Goal: Task Accomplishment & Management: Use online tool/utility

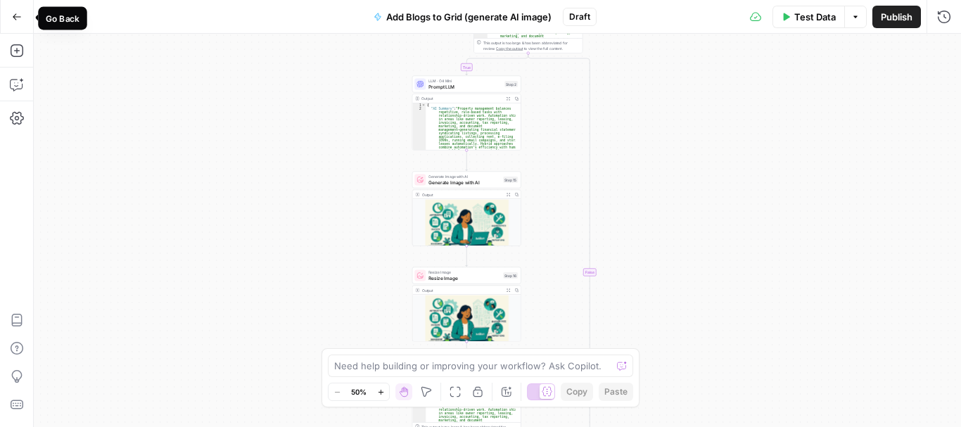
click at [18, 20] on icon "button" at bounding box center [17, 17] width 10 height 10
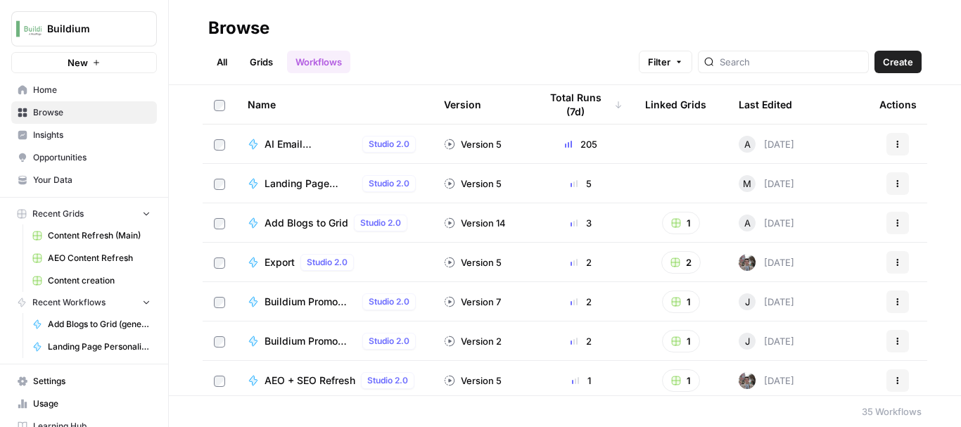
scroll to position [24, 0]
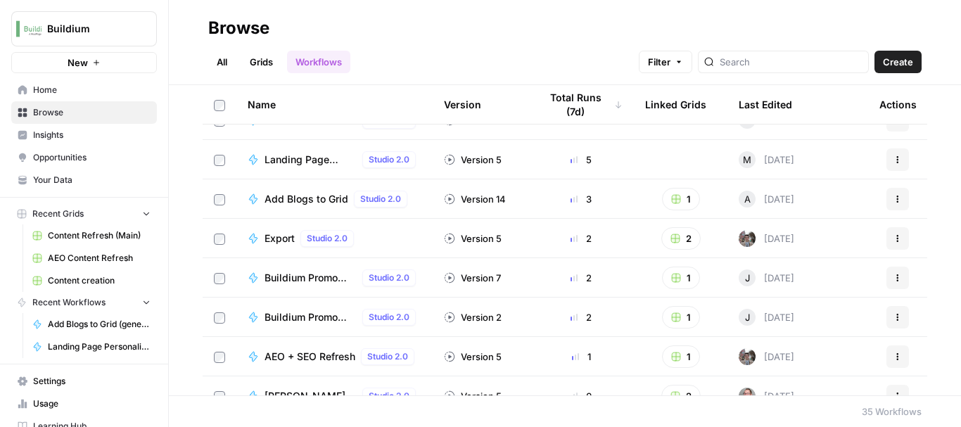
click at [285, 279] on span "Buildium Promo Copy Generator (Net New)" at bounding box center [310, 278] width 92 height 14
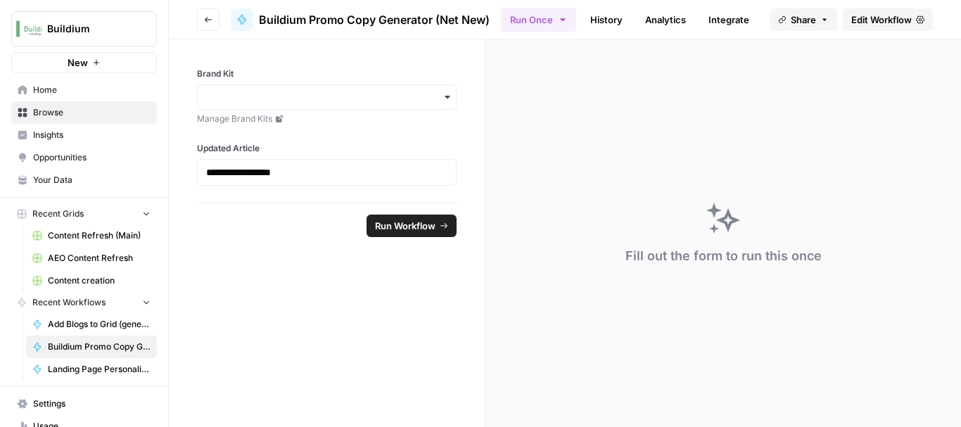
click at [867, 21] on span "Edit Workflow" at bounding box center [881, 20] width 60 height 14
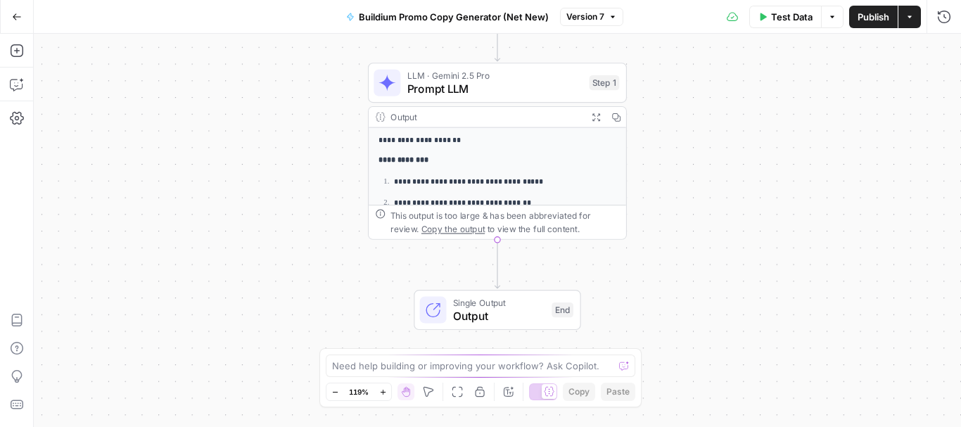
click at [13, 17] on icon "button" at bounding box center [17, 16] width 8 height 6
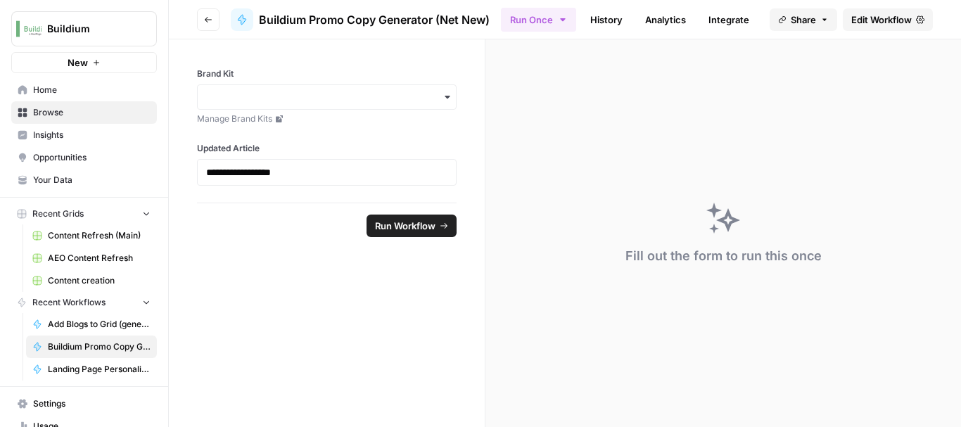
click at [208, 21] on icon "button" at bounding box center [208, 19] width 8 height 8
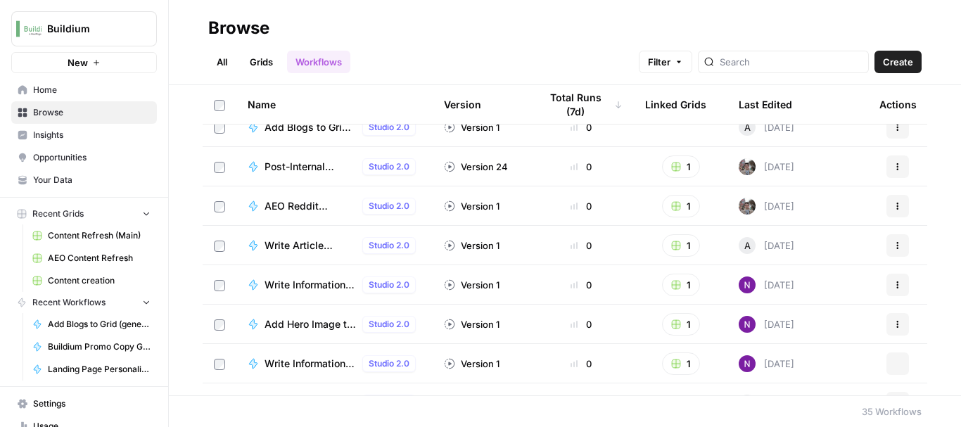
scroll to position [1108, 0]
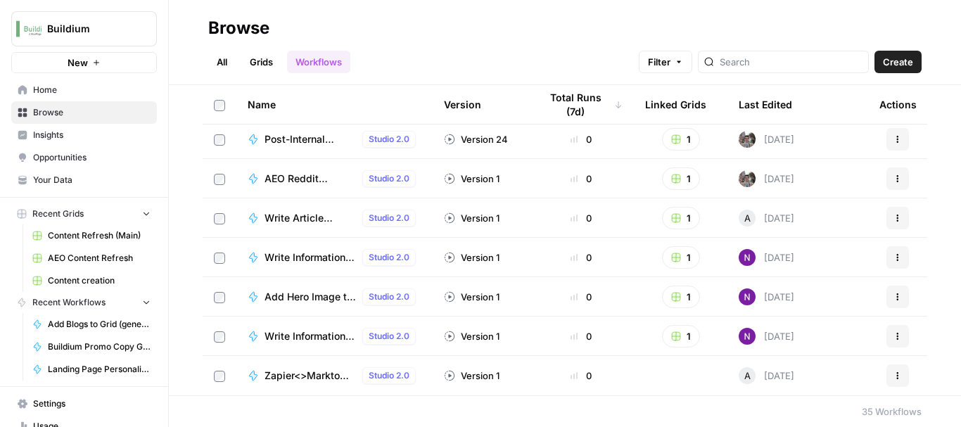
click at [288, 216] on span "Write Article Content Brief" at bounding box center [310, 218] width 92 height 14
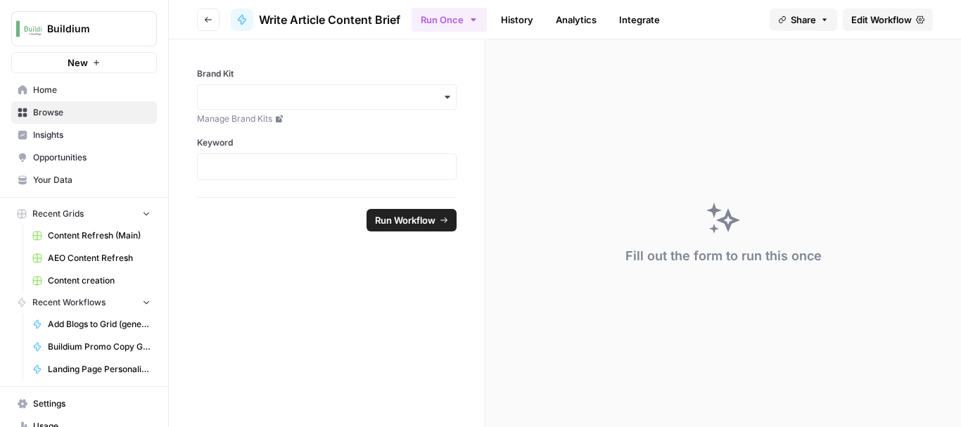
click at [869, 23] on span "Edit Workflow" at bounding box center [881, 20] width 60 height 14
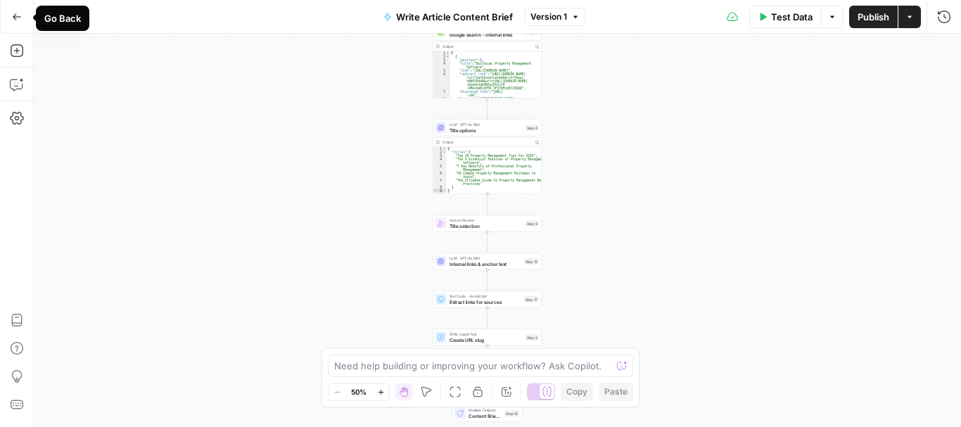
click at [14, 8] on button "Go Back" at bounding box center [16, 16] width 25 height 25
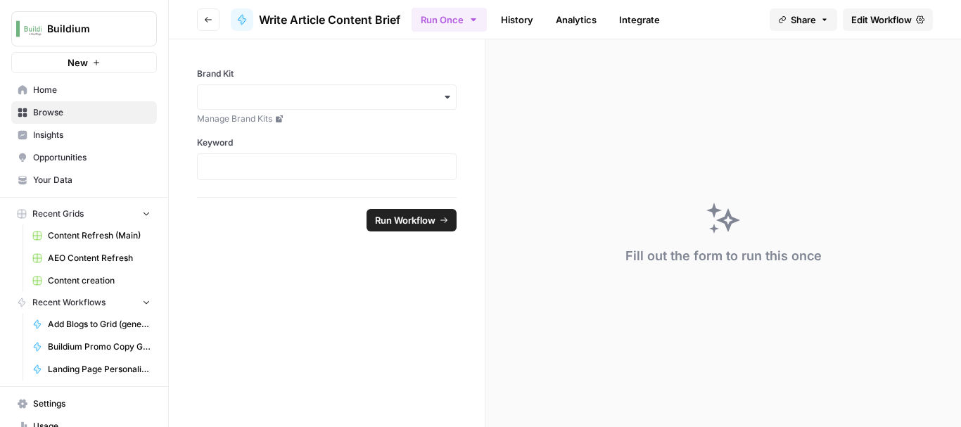
click at [55, 111] on span "Browse" at bounding box center [91, 112] width 117 height 13
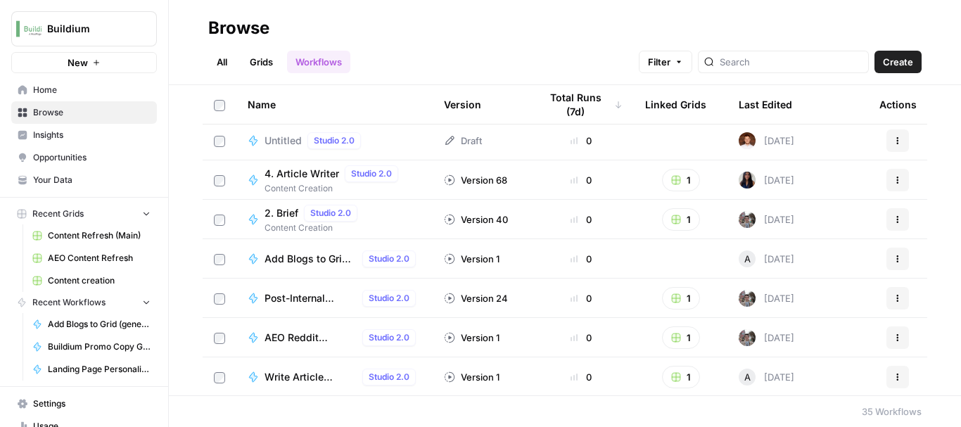
scroll to position [1108, 0]
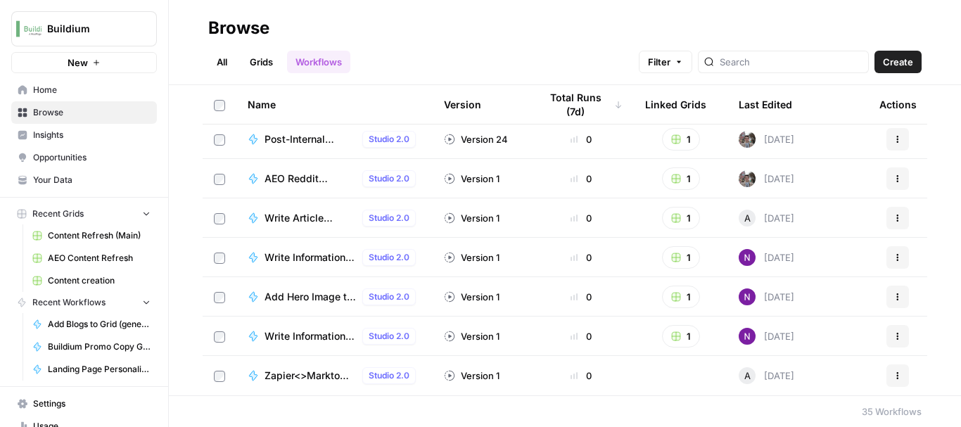
click at [305, 376] on span "Zapier<>Markto test 4" at bounding box center [310, 376] width 92 height 14
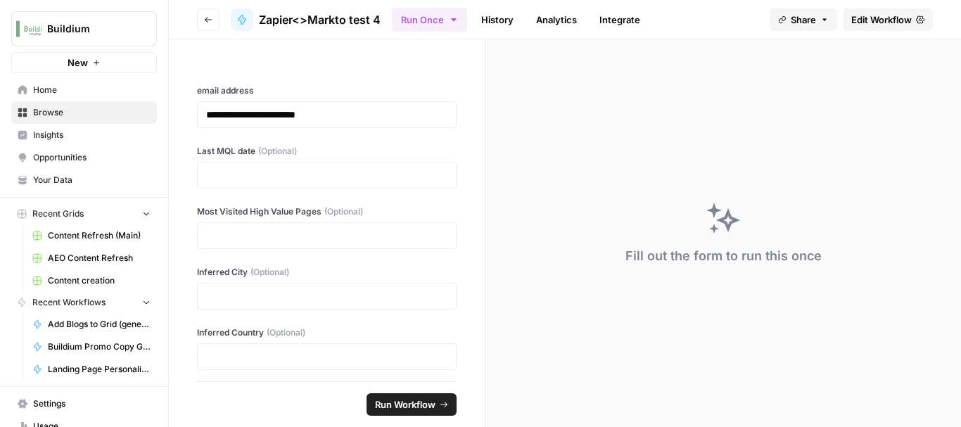
click at [874, 22] on span "Edit Workflow" at bounding box center [881, 20] width 60 height 14
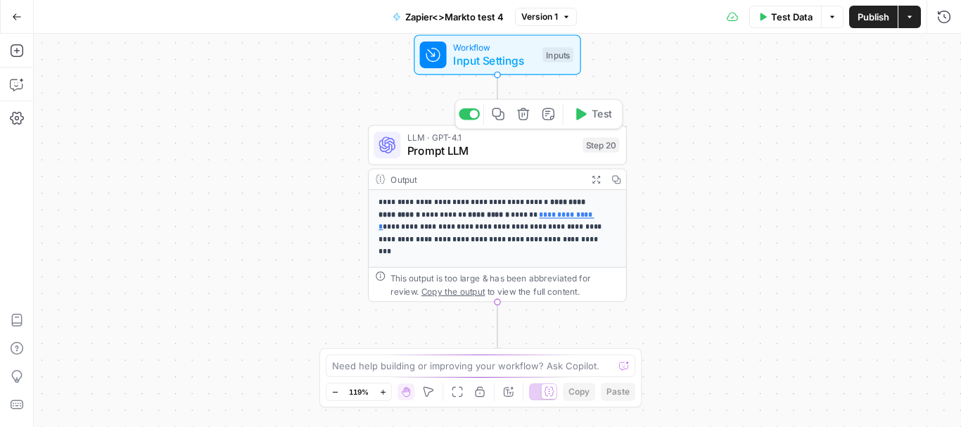
click at [462, 151] on span "Prompt LLM" at bounding box center [491, 151] width 169 height 17
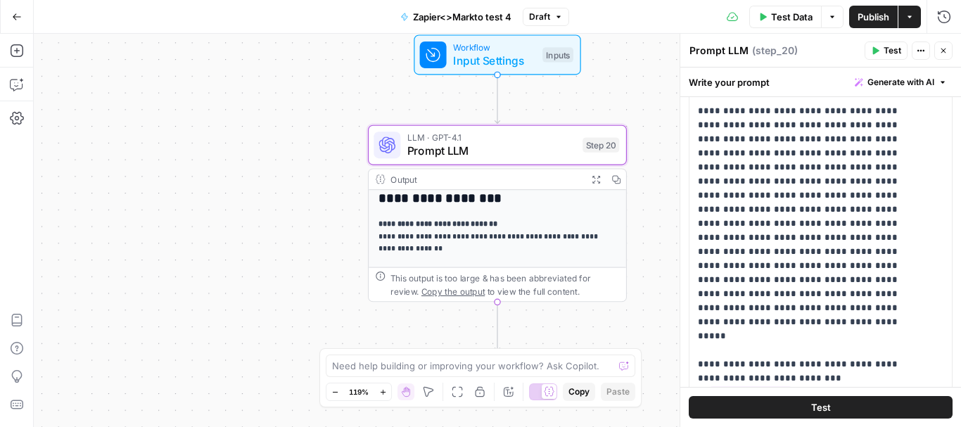
scroll to position [225, 0]
click at [15, 14] on icon "button" at bounding box center [17, 17] width 10 height 10
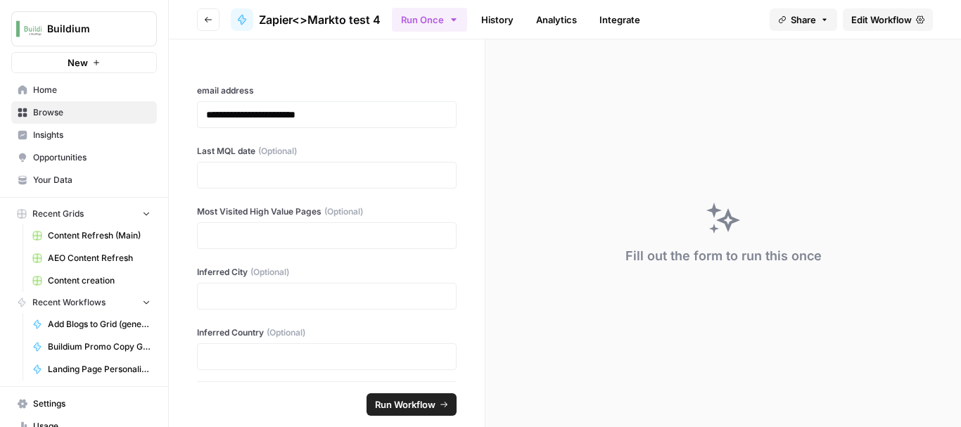
click at [36, 110] on span "Browse" at bounding box center [91, 112] width 117 height 13
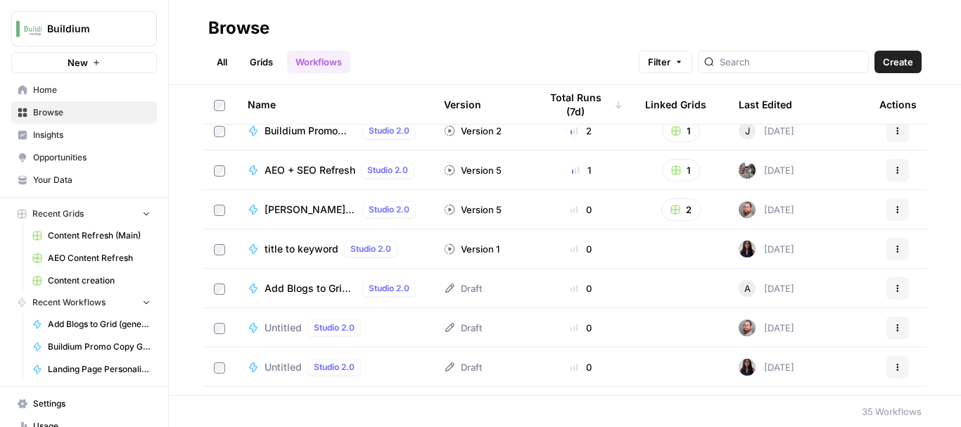
scroll to position [204, 0]
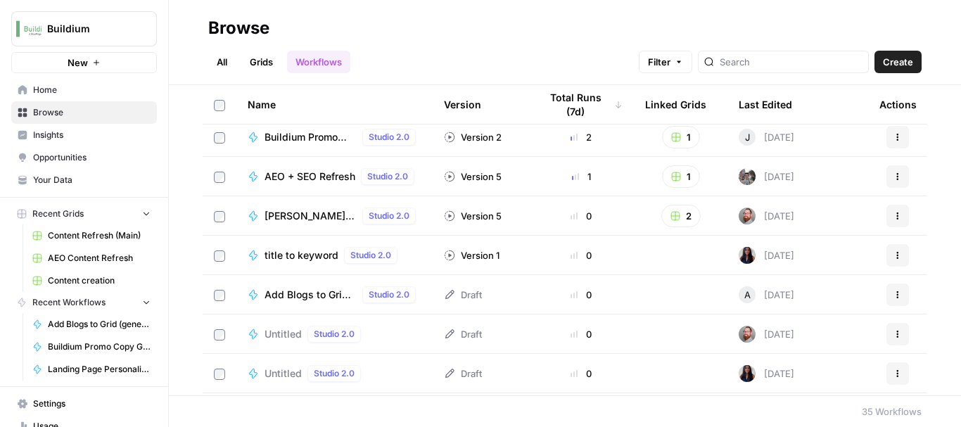
click at [276, 220] on span "[PERSON_NAME] Workflow Test" at bounding box center [310, 216] width 92 height 14
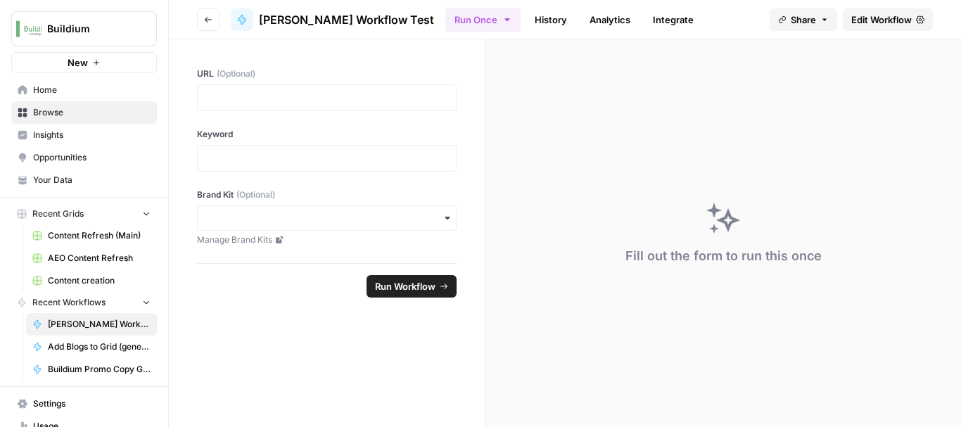
click at [873, 24] on span "Edit Workflow" at bounding box center [881, 20] width 60 height 14
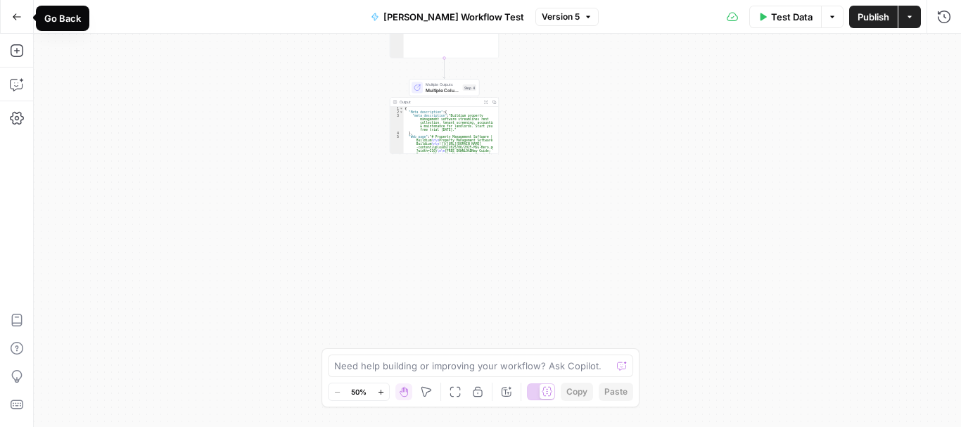
click at [18, 16] on icon "button" at bounding box center [17, 16] width 8 height 6
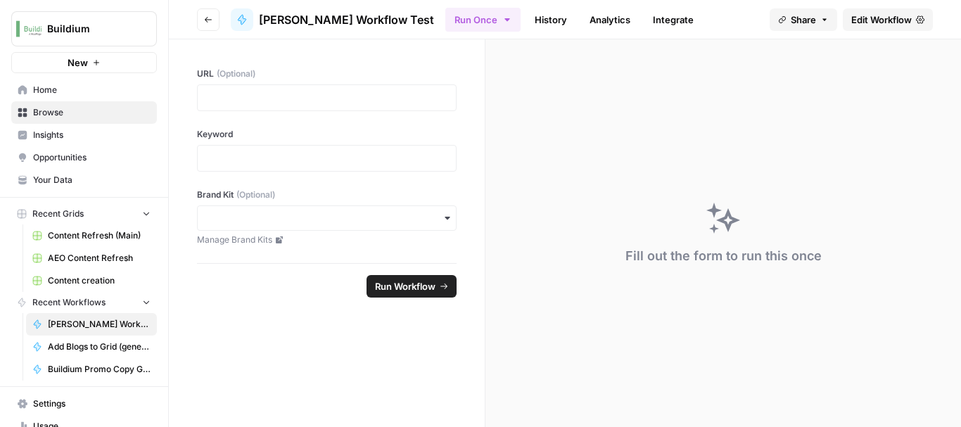
click at [49, 109] on span "Browse" at bounding box center [91, 112] width 117 height 13
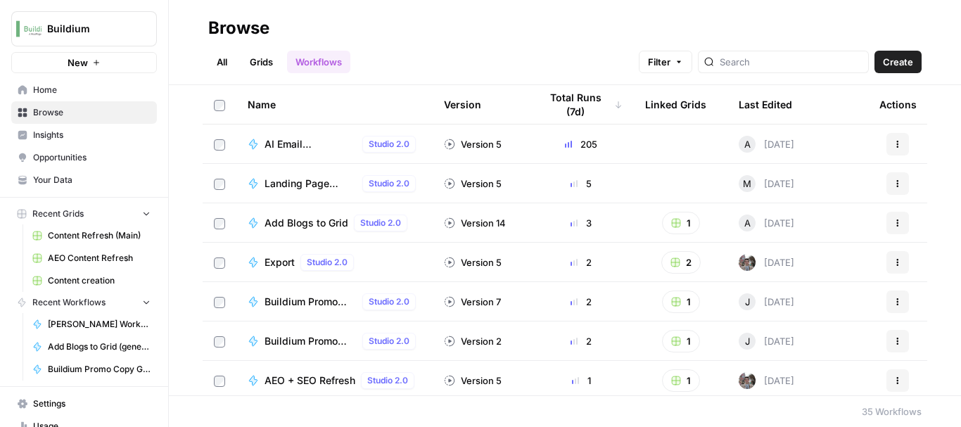
click at [310, 184] on span "Landing Page Personalization Test" at bounding box center [310, 184] width 92 height 14
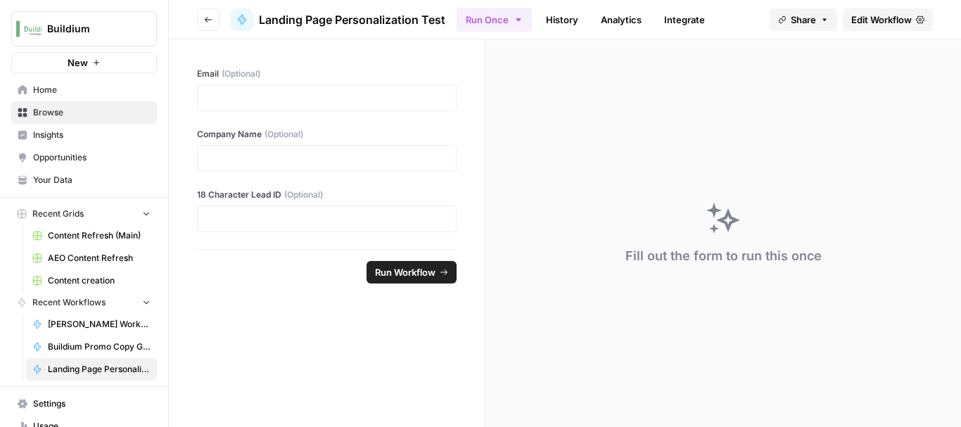
click at [872, 16] on span "Edit Workflow" at bounding box center [881, 20] width 60 height 14
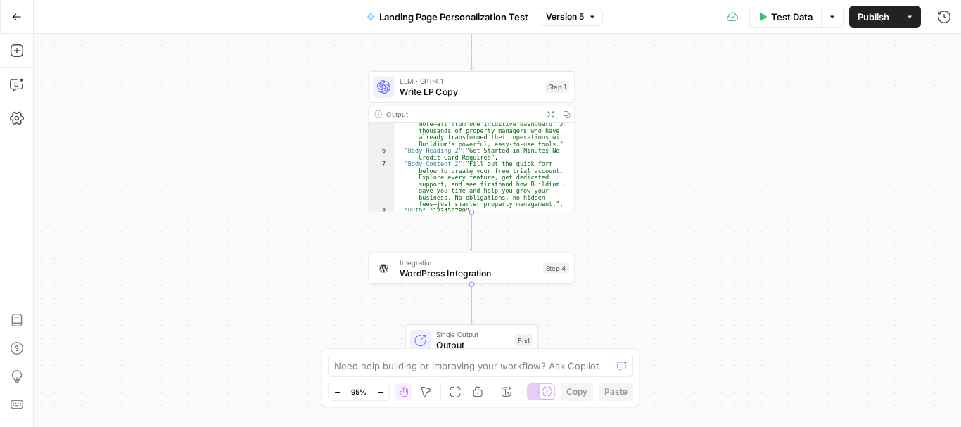
scroll to position [89, 0]
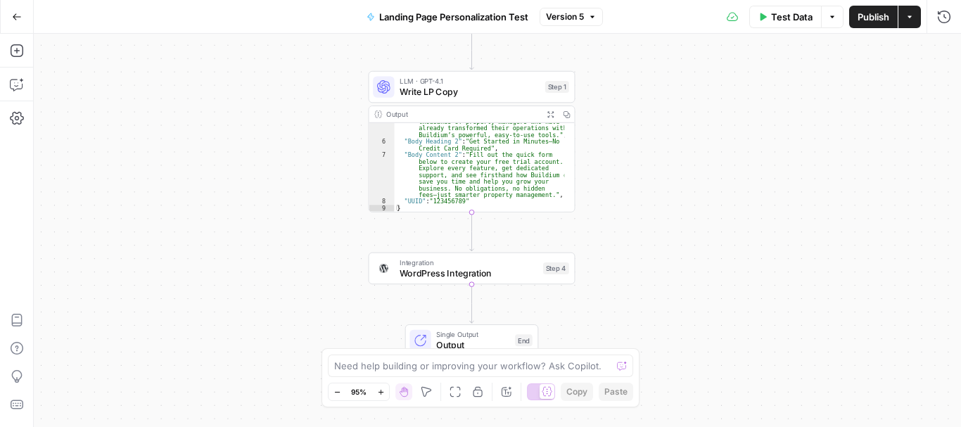
click at [9, 15] on button "Go Back" at bounding box center [16, 16] width 25 height 25
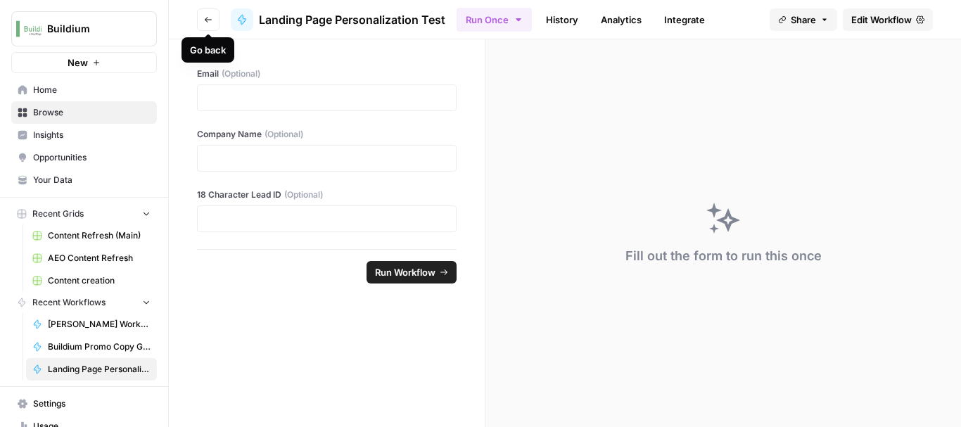
click at [203, 20] on button "Go back" at bounding box center [208, 19] width 23 height 23
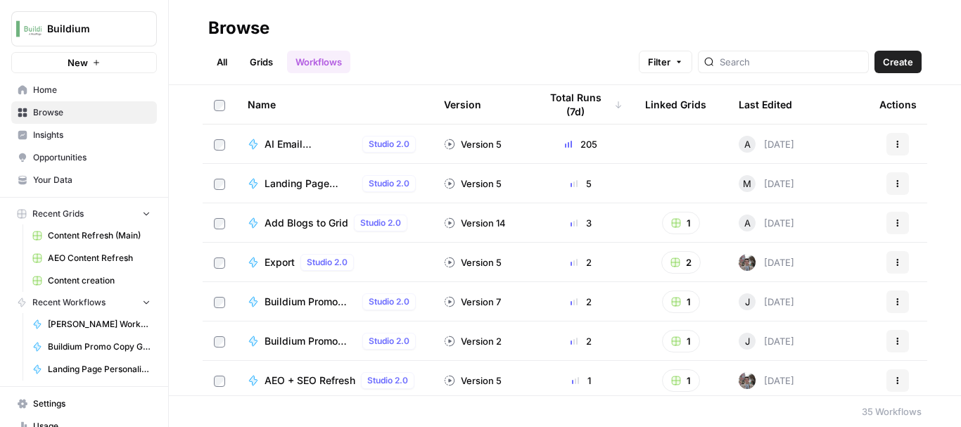
click at [295, 188] on span "Landing Page Personalization Test" at bounding box center [310, 184] width 92 height 14
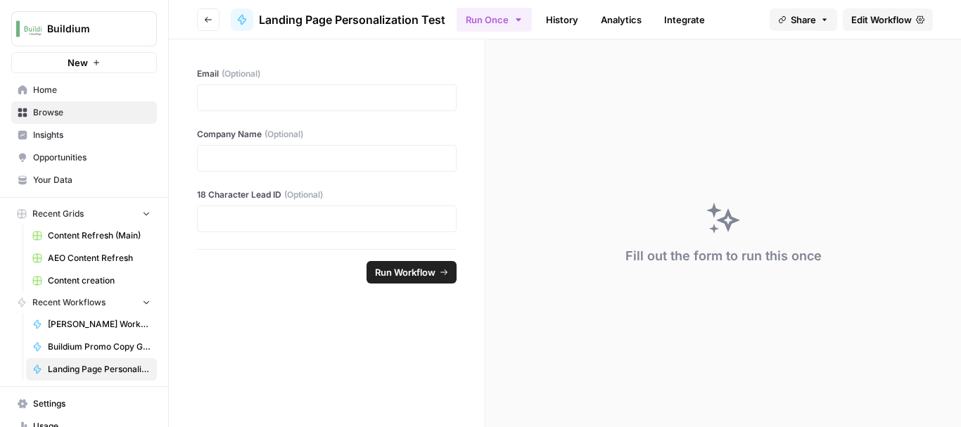
click at [862, 18] on span "Edit Workflow" at bounding box center [881, 20] width 60 height 14
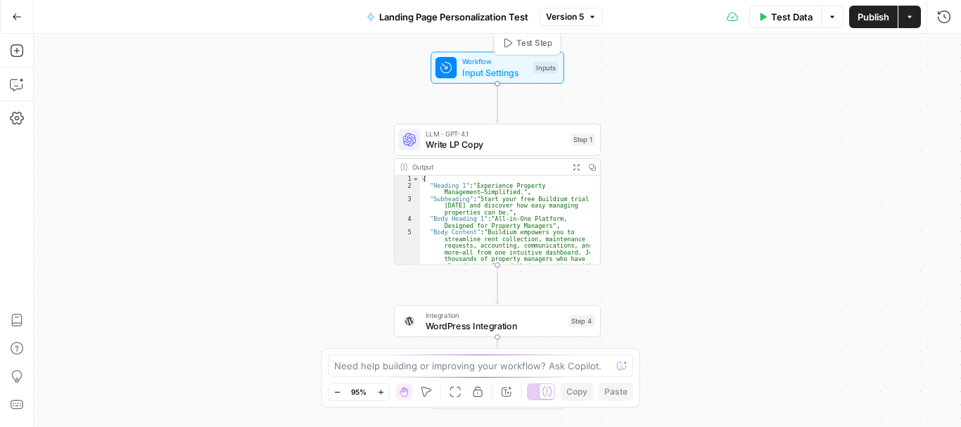
click at [488, 71] on span "Input Settings" at bounding box center [495, 71] width 66 height 13
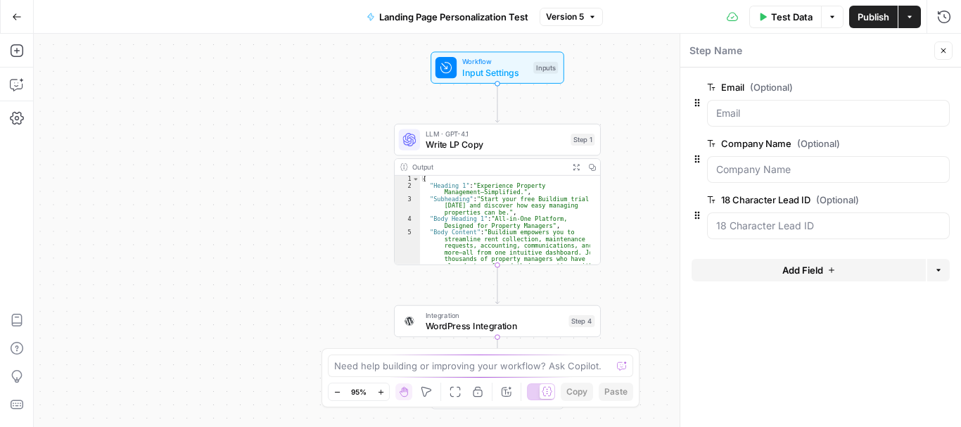
click at [893, 196] on span "edit field" at bounding box center [896, 199] width 31 height 11
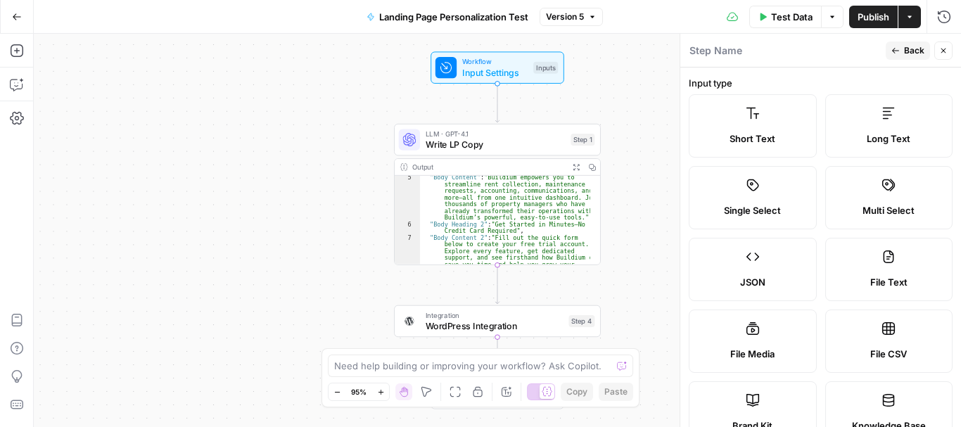
scroll to position [89, 0]
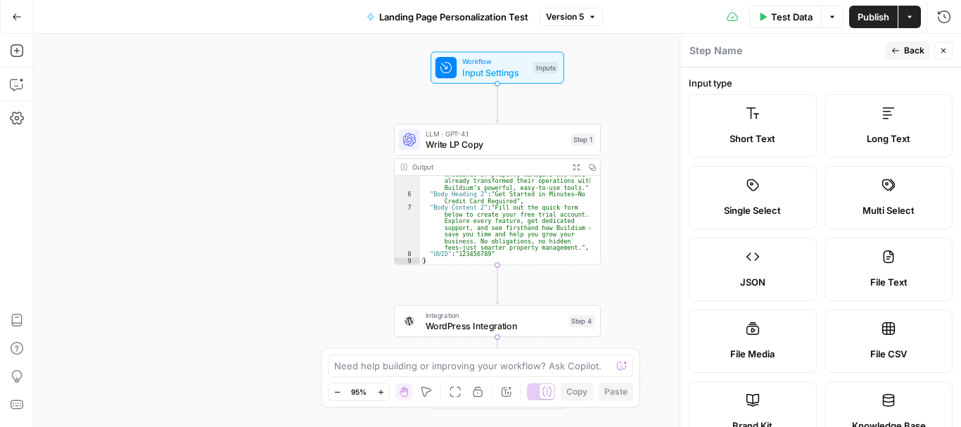
click at [911, 45] on span "Back" at bounding box center [914, 50] width 20 height 13
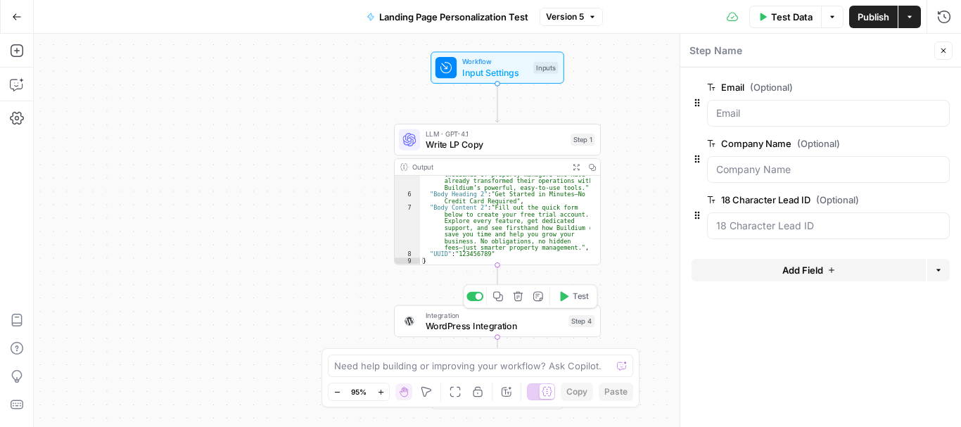
click at [483, 331] on span "WordPress Integration" at bounding box center [495, 325] width 138 height 13
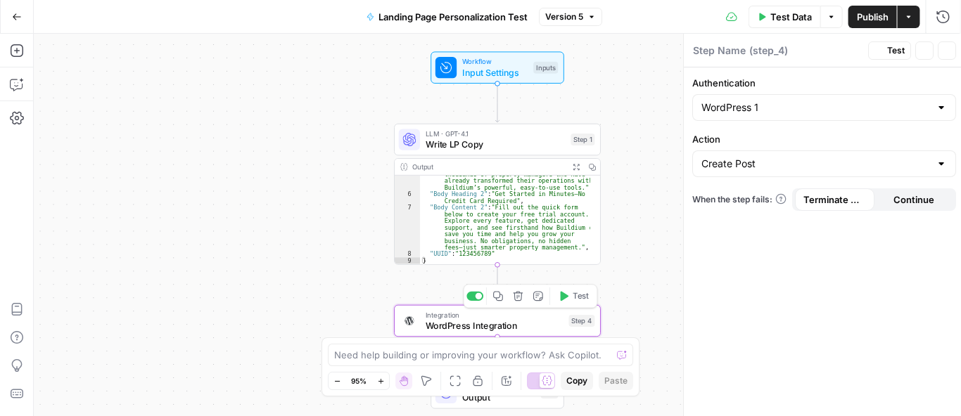
type textarea "WordPress Integration"
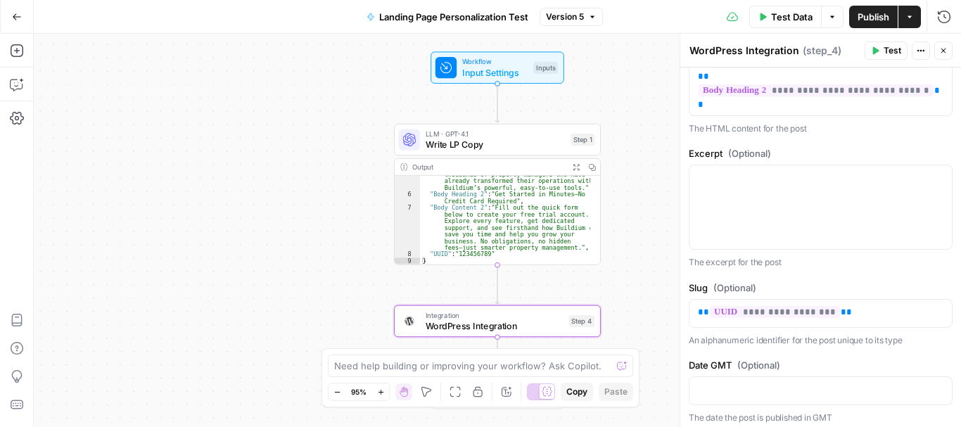
scroll to position [461, 0]
click at [833, 18] on icon "button" at bounding box center [832, 17] width 8 height 8
click at [696, 22] on div "Test Data Options Publish Actions Run History" at bounding box center [782, 16] width 358 height 33
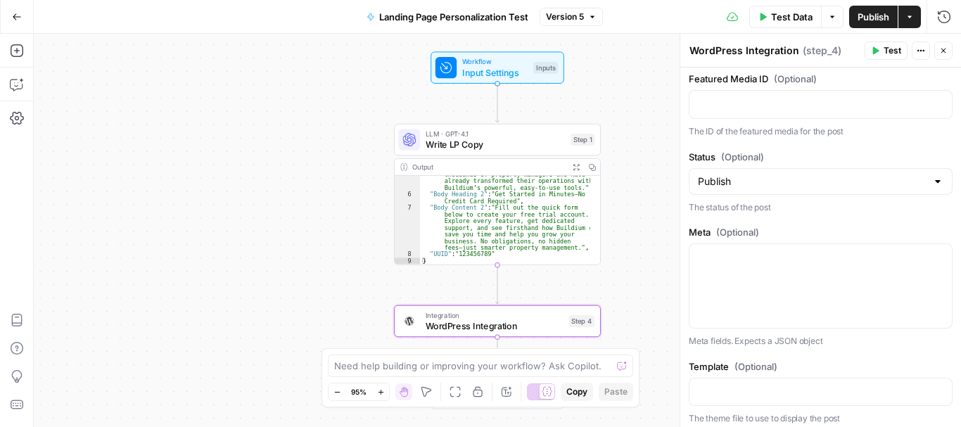
scroll to position [824, 0]
